Goal: Obtain resource: Obtain resource

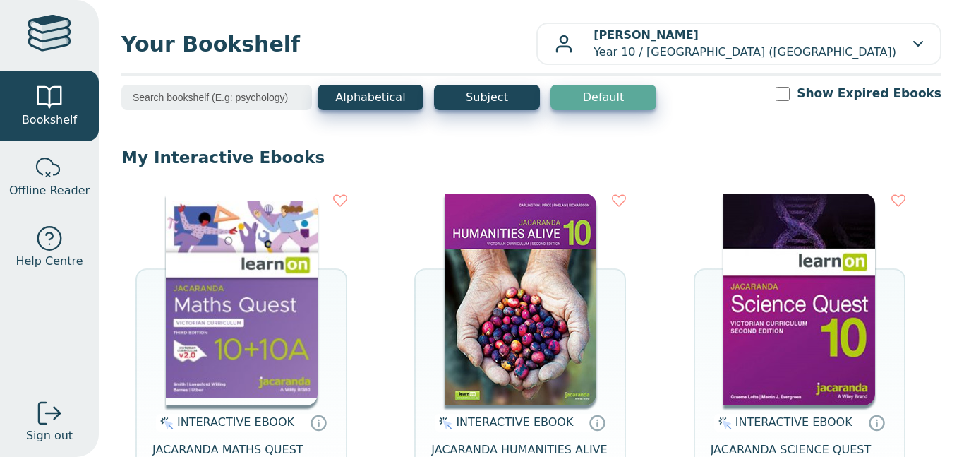
click at [488, 389] on img at bounding box center [521, 299] width 152 height 212
click at [217, 292] on img at bounding box center [242, 299] width 152 height 212
click at [747, 277] on img at bounding box center [799, 299] width 152 height 212
